Goal: Download file/media

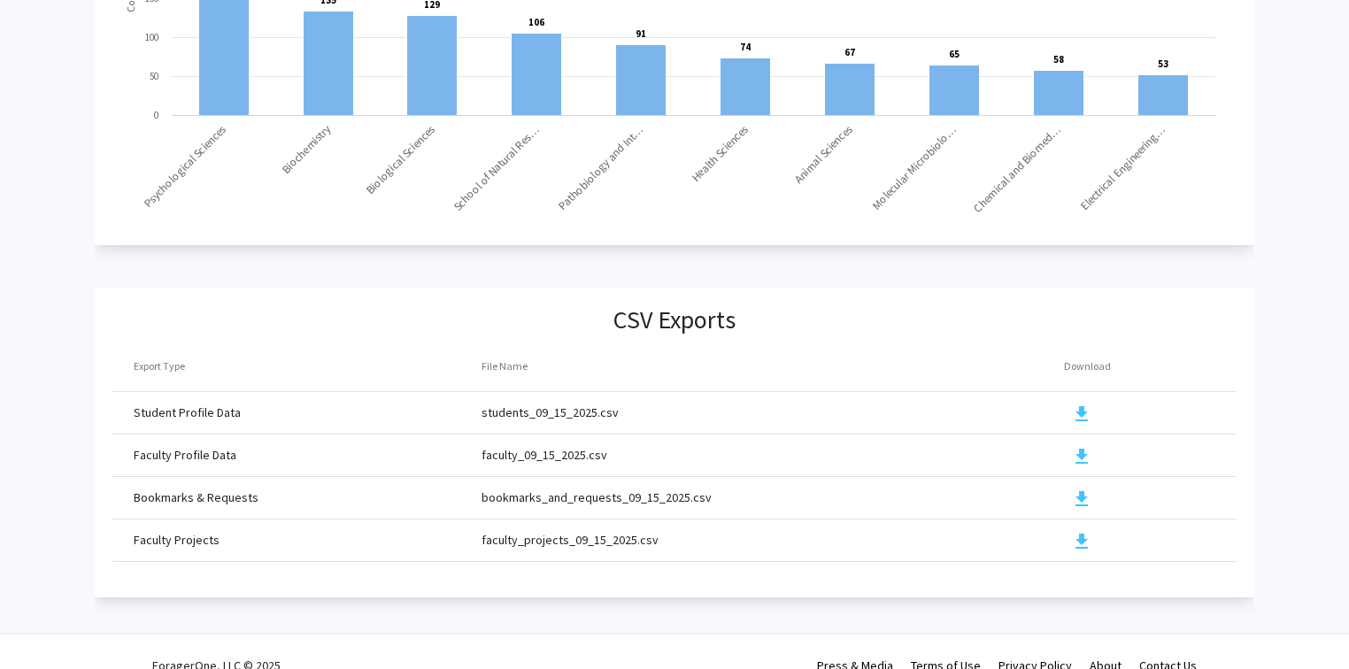
scroll to position [1899, 0]
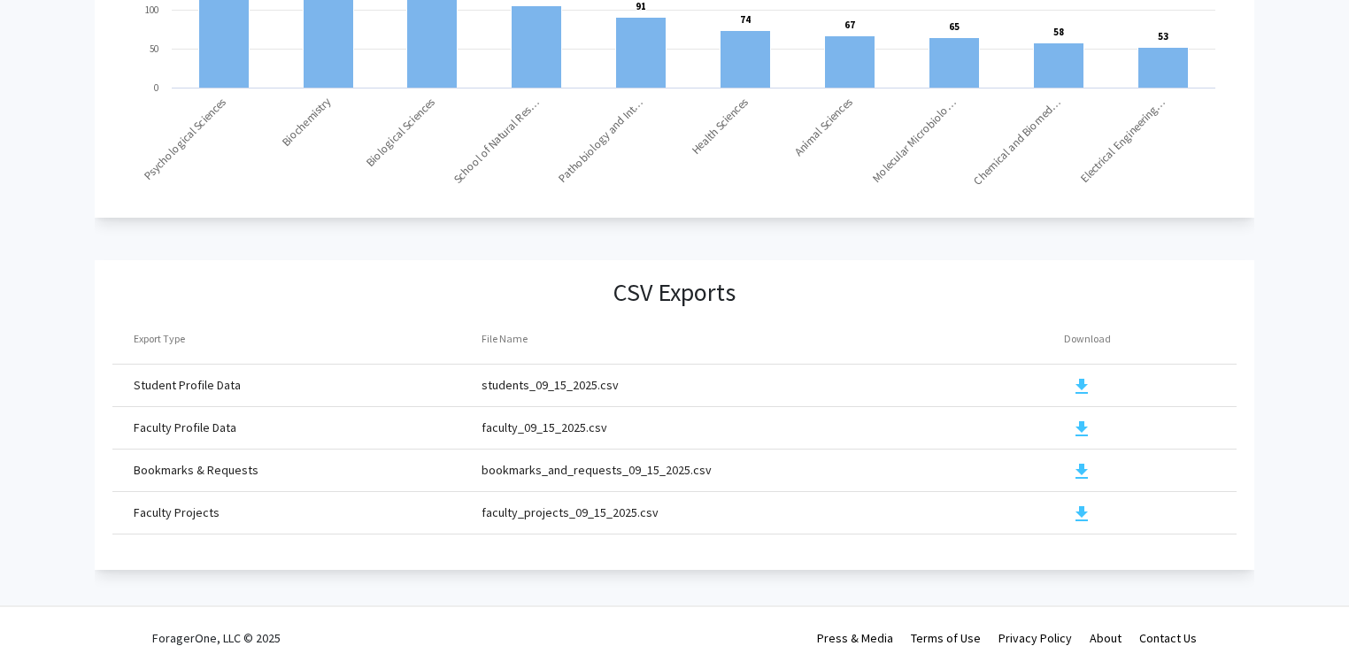
click at [1077, 419] on mat-icon "download" at bounding box center [1081, 429] width 21 height 21
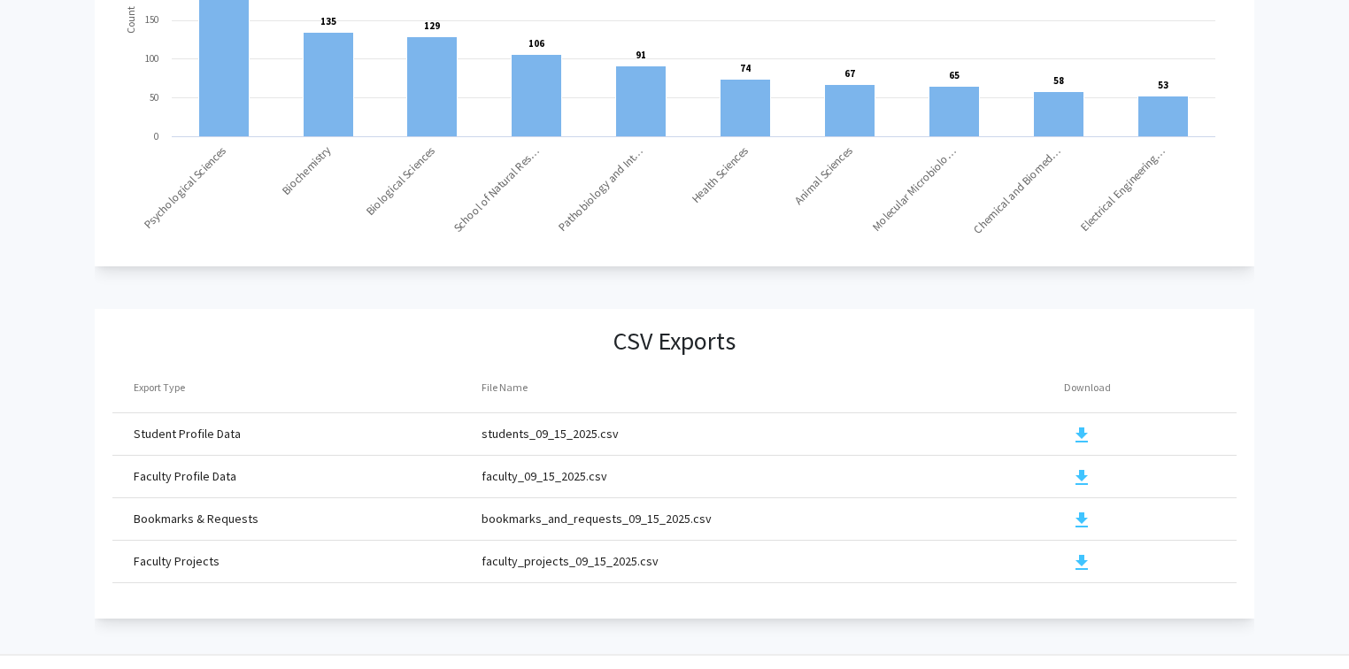
scroll to position [1899, 0]
